Goal: Find specific fact: Find specific fact

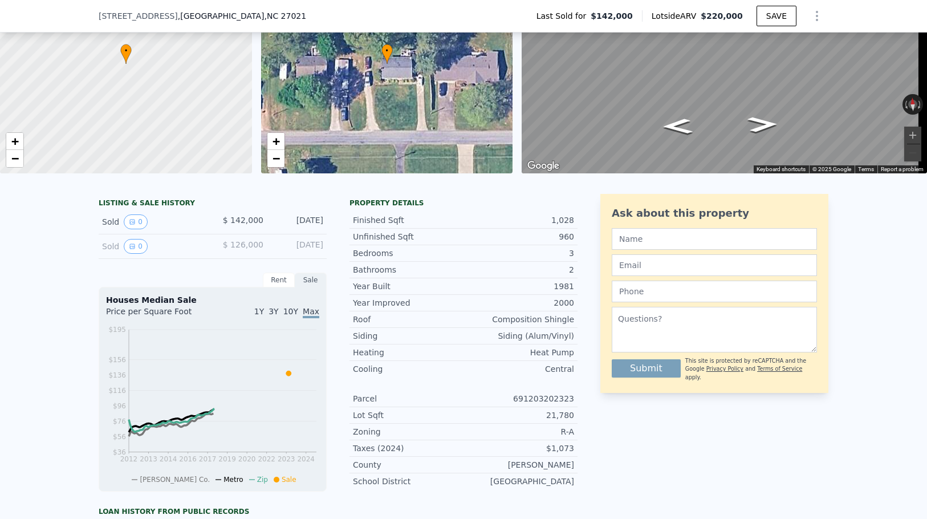
scroll to position [167, 0]
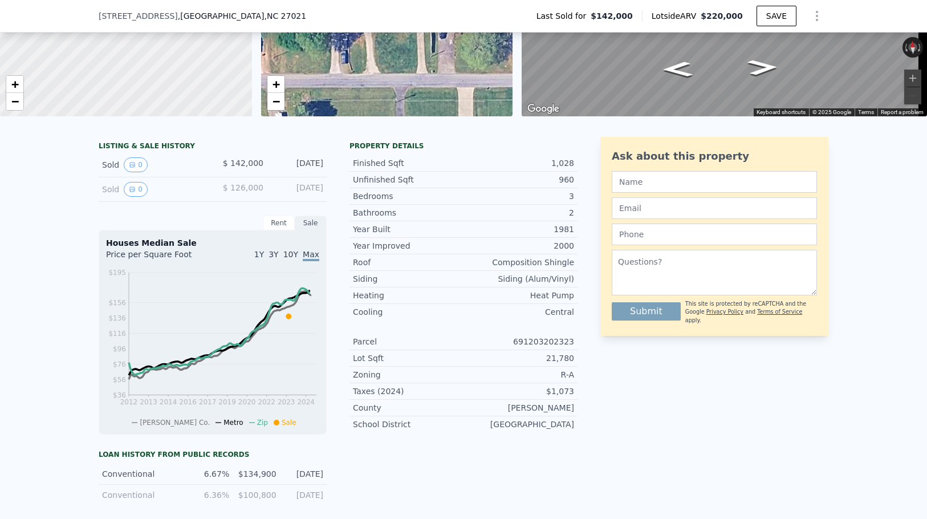
click at [548, 399] on div "Taxes (2024) $1,073" at bounding box center [463, 391] width 228 height 17
click at [548, 397] on div "$1,073" at bounding box center [518, 390] width 111 height 11
click at [564, 397] on div "$1,073" at bounding box center [518, 390] width 111 height 11
copy div "1,073"
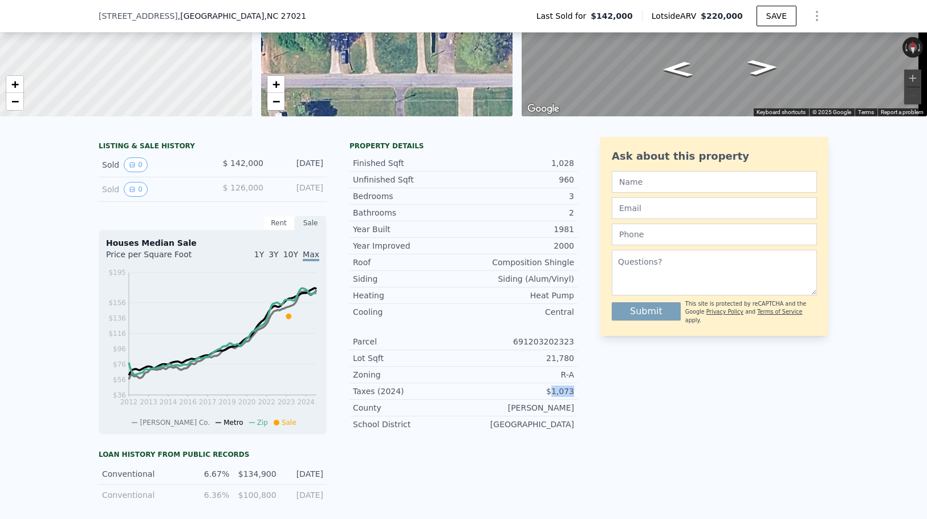
click at [563, 397] on div "$1,073" at bounding box center [518, 390] width 111 height 11
drag, startPoint x: 588, startPoint y: 400, endPoint x: 582, endPoint y: 405, distance: 7.3
click at [583, 401] on div "LISTING & SALE HISTORY Sold 0 $ 142,000 [DATE] Sold 0 $ 126,000 [DATE] Rent Sal…" at bounding box center [463, 394] width 729 height 514
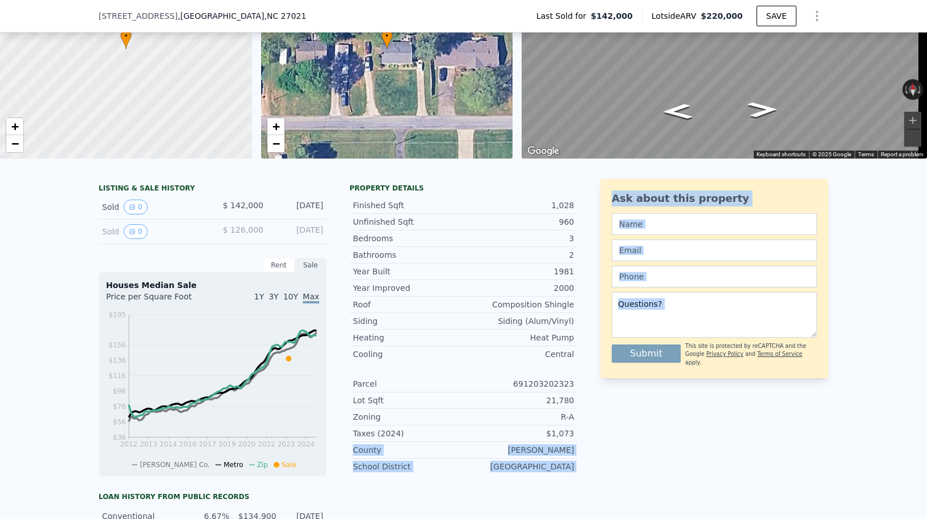
scroll to position [4, 0]
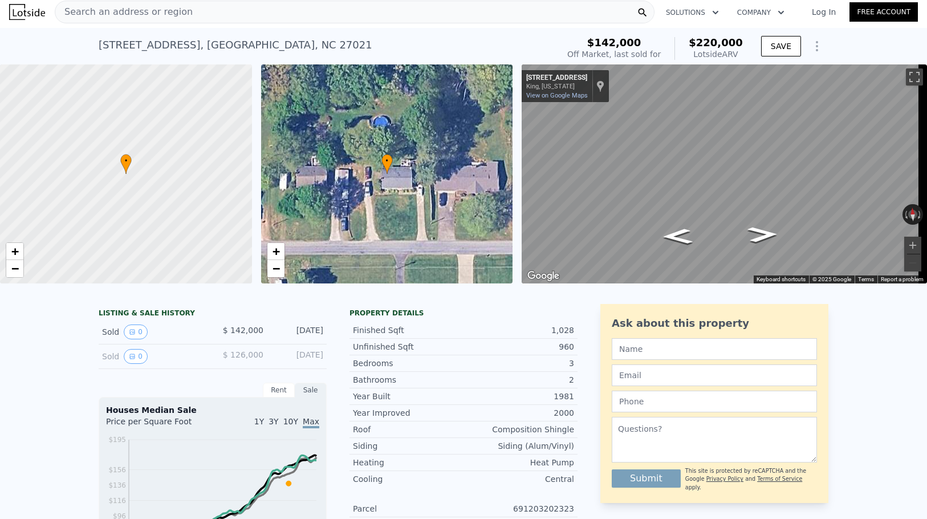
click at [149, 49] on div "[STREET_ADDRESS]" at bounding box center [236, 45] width 274 height 16
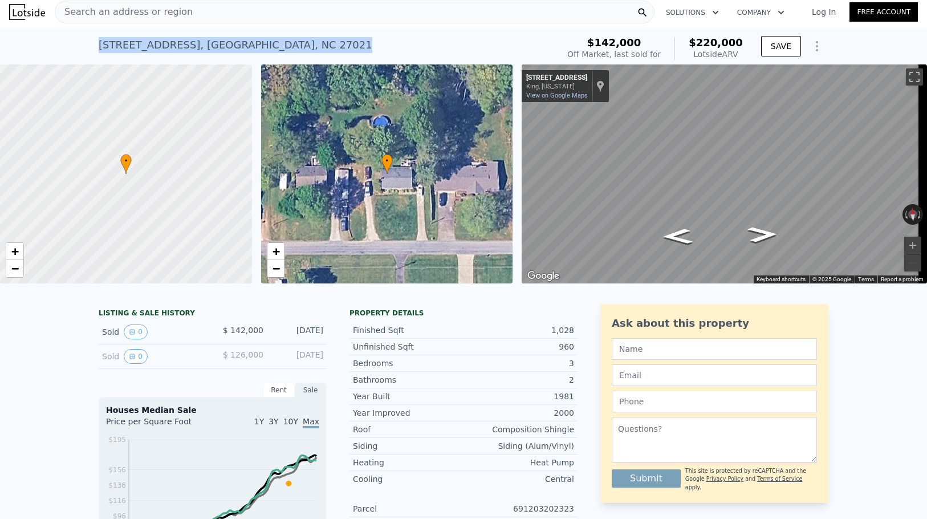
click at [149, 49] on div "[STREET_ADDRESS]" at bounding box center [236, 45] width 274 height 16
copy div "[STREET_ADDRESS] Sold [DATE] for $142k (~ARV $220k )"
